Goal: Information Seeking & Learning: Learn about a topic

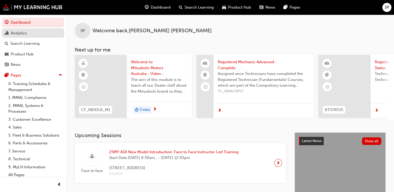
click at [21, 33] on div "Analytics" at bounding box center [19, 33] width 16 height 6
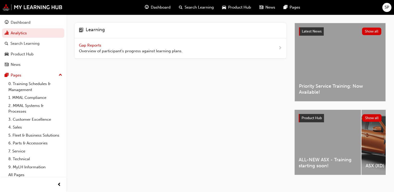
click at [93, 45] on span "Gap Reports" at bounding box center [90, 45] width 23 height 5
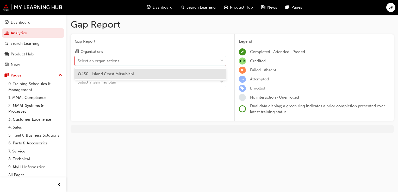
click at [101, 58] on div "Select an organisations" at bounding box center [99, 61] width 42 height 6
click at [78, 58] on input "Organisations option Q430 - Island Coast Mitsubishi focused, 1 of 1. 1 result a…" at bounding box center [78, 60] width 1 height 4
click at [98, 72] on span "Q430 - Island Coast Mitsubishi" at bounding box center [106, 74] width 56 height 5
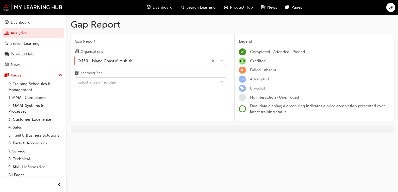
click at [98, 81] on div "Select a learning plan" at bounding box center [97, 82] width 39 height 6
click at [78, 81] on input "Learning Plan Select a learning plan" at bounding box center [78, 82] width 1 height 4
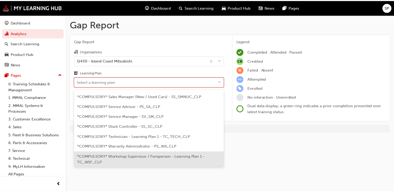
scroll to position [180, 0]
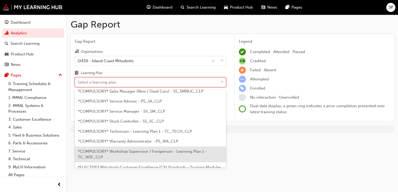
click at [169, 149] on span "*COMPULSORY* Workshop Supervisor / Foreperson - Learning Plan 1 - TC_WSF_CLP" at bounding box center [142, 154] width 129 height 11
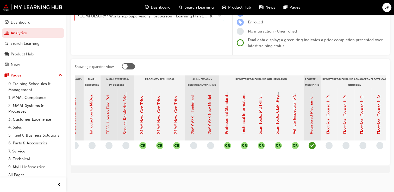
scroll to position [0, 161]
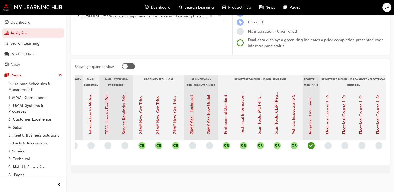
click at [192, 115] on link "25MY ASX - Technical and Service Introduction" at bounding box center [191, 92] width 5 height 84
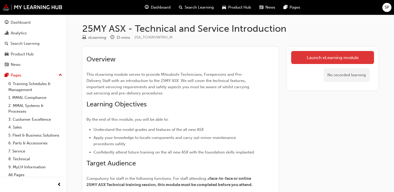
click at [346, 57] on link "Launch eLearning module" at bounding box center [332, 57] width 83 height 13
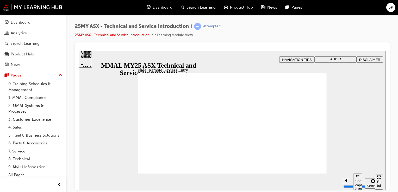
type input "21"
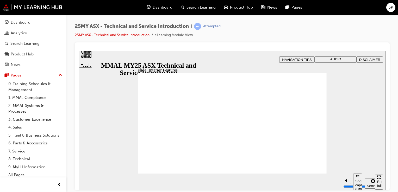
type input "17"
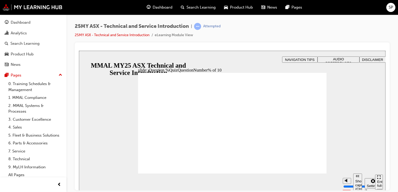
radio input "true"
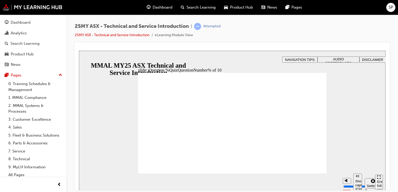
radio input "true"
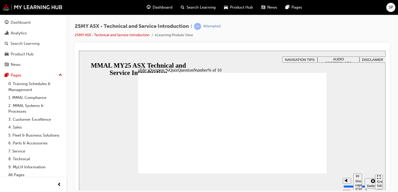
radio input "true"
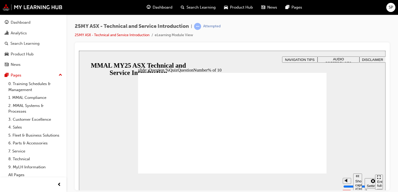
radio input "true"
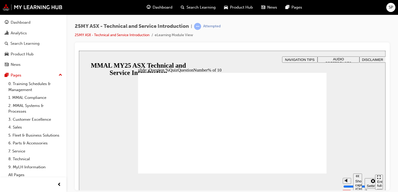
radio input "true"
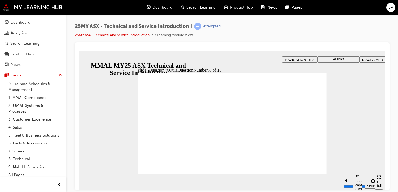
radio input "true"
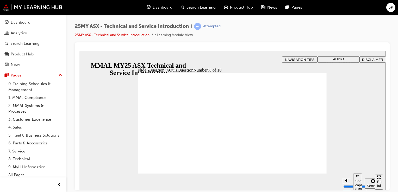
radio input "true"
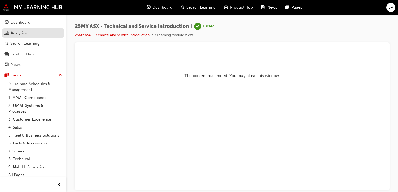
click at [21, 34] on div "Analytics" at bounding box center [19, 33] width 16 height 6
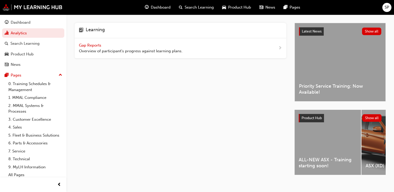
click at [86, 45] on span "Gap Reports" at bounding box center [90, 45] width 23 height 5
